Goal: Task Accomplishment & Management: Complete application form

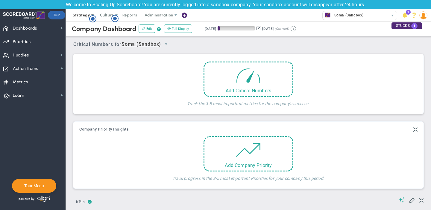
click at [80, 17] on span "Strategy" at bounding box center [81, 15] width 17 height 4
click at [53, 37] on span "Priorities Projects OKR Tree Priorities Projects OKRs" at bounding box center [33, 41] width 66 height 13
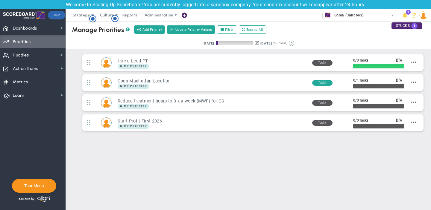
click at [155, 25] on div "Create Project Add Priority Add Priority Update Priority Values Filter Expand A…" at bounding box center [200, 30] width 134 height 10
click at [156, 31] on span "Add Priority" at bounding box center [151, 29] width 19 height 5
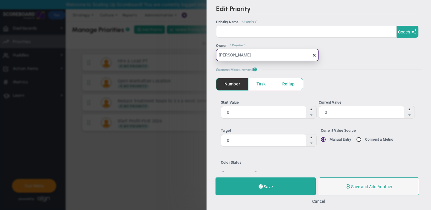
click at [260, 52] on input "[PERSON_NAME]" at bounding box center [267, 55] width 103 height 12
click at [259, 56] on input "[PERSON_NAME]" at bounding box center [267, 55] width 103 height 12
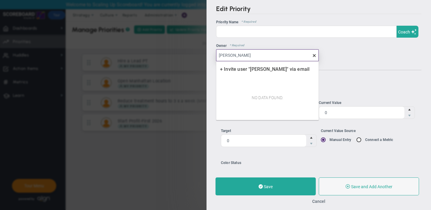
type input "[PERSON_NAME]"
click at [376, 68] on h5 "Success Measurement ?" at bounding box center [318, 70] width 205 height 5
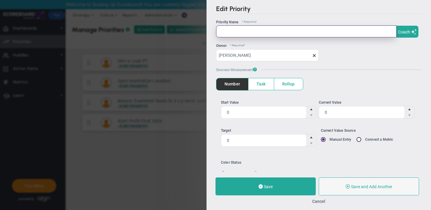
click at [301, 33] on input "text" at bounding box center [306, 31] width 180 height 12
type input "Make a Scorecard for each role"
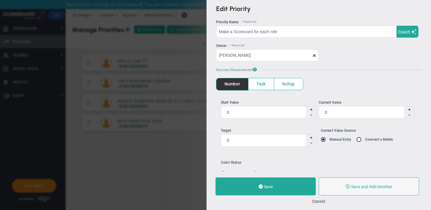
click at [261, 80] on span "Task" at bounding box center [260, 84] width 25 height 12
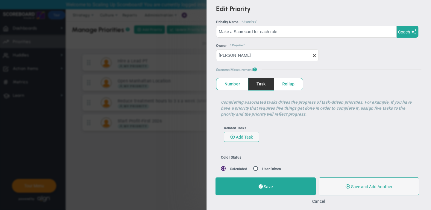
scroll to position [15, 0]
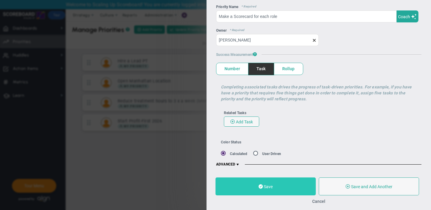
click at [255, 183] on button "Save" at bounding box center [265, 187] width 100 height 18
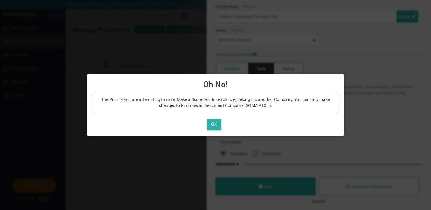
click at [218, 126] on button "OK" at bounding box center [214, 125] width 15 height 12
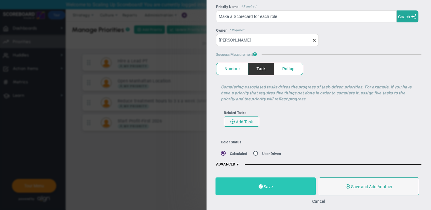
click at [283, 181] on button "Save" at bounding box center [265, 187] width 100 height 18
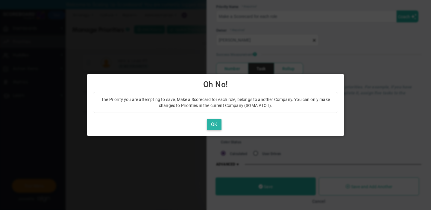
click at [214, 122] on button "OK" at bounding box center [214, 125] width 15 height 12
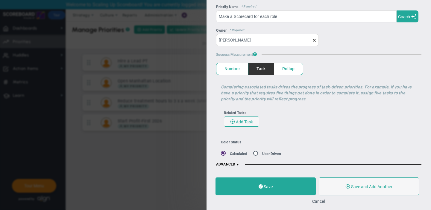
scroll to position [0, 0]
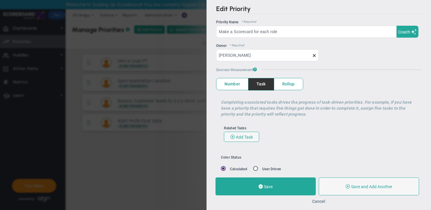
click at [320, 203] on button "Cancel" at bounding box center [318, 201] width 13 height 5
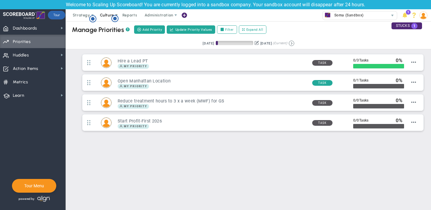
click at [107, 16] on span "Culture" at bounding box center [107, 15] width 14 height 4
